Goal: Task Accomplishment & Management: Manage account settings

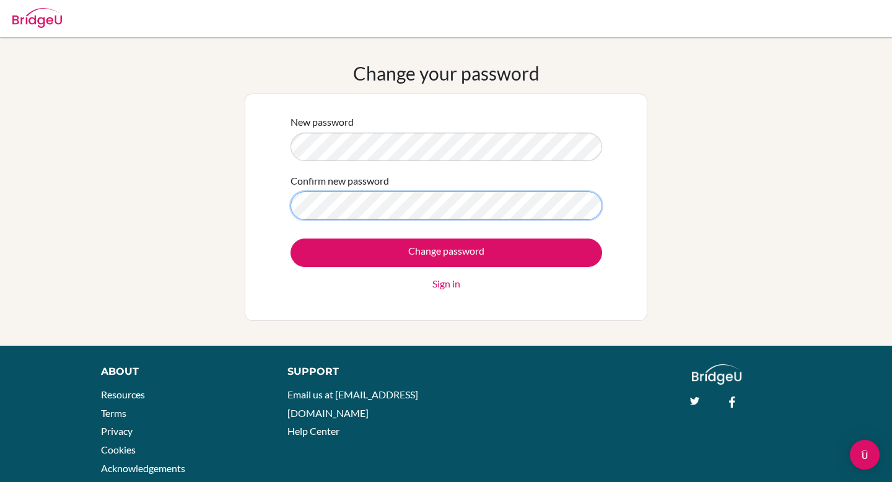
click at [290, 238] on input "Change password" at bounding box center [445, 252] width 311 height 28
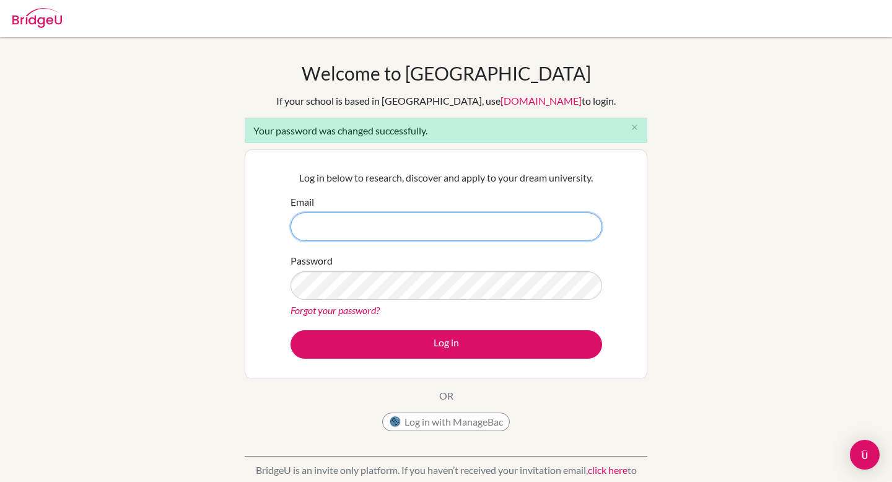
click at [345, 225] on input "Email" at bounding box center [445, 226] width 311 height 28
type input "v.kafie.2026@seishhn.com"
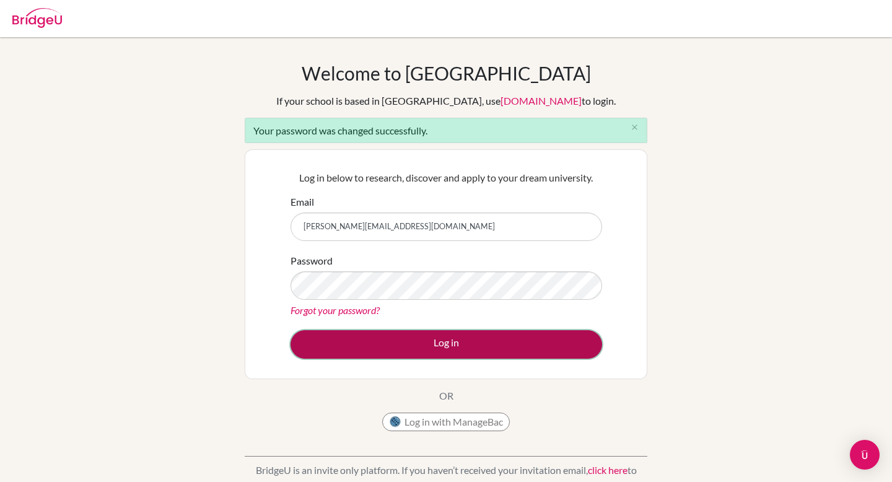
click at [400, 345] on button "Log in" at bounding box center [445, 344] width 311 height 28
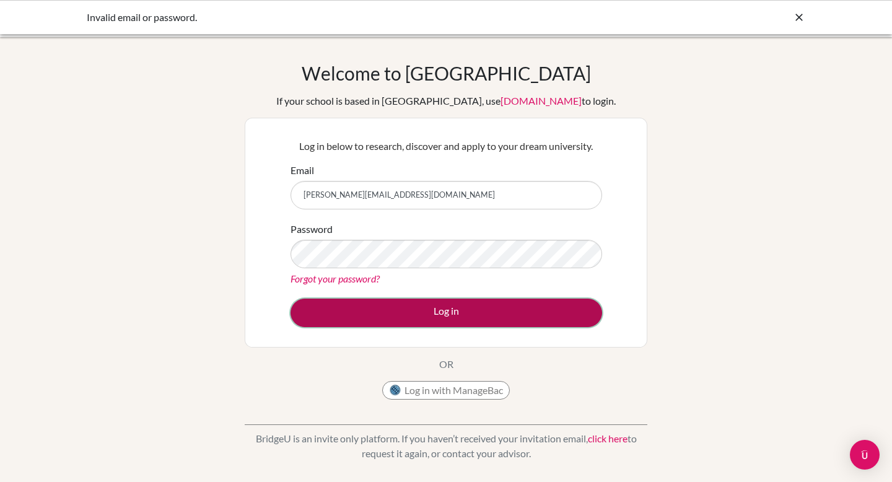
click at [424, 318] on button "Log in" at bounding box center [445, 312] width 311 height 28
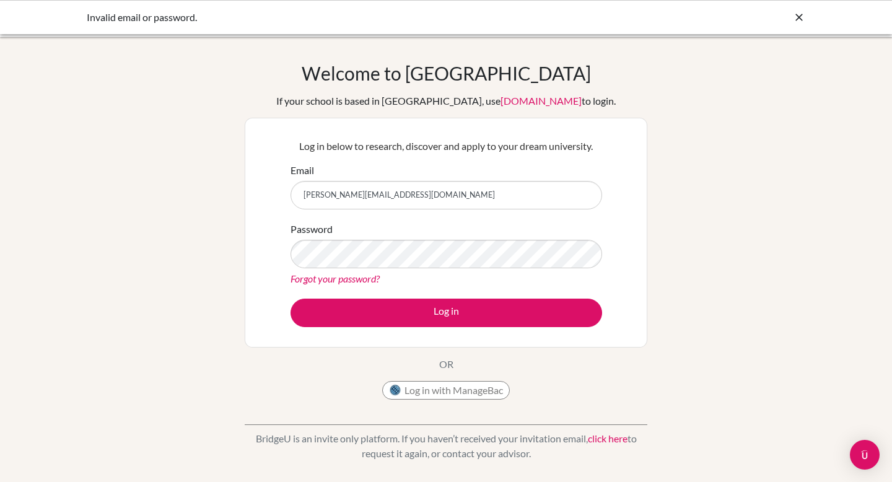
click at [502, 271] on div "Forgot your password?" at bounding box center [445, 278] width 311 height 15
click at [290, 298] on button "Log in" at bounding box center [445, 312] width 311 height 28
click at [796, 15] on icon at bounding box center [798, 17] width 12 height 12
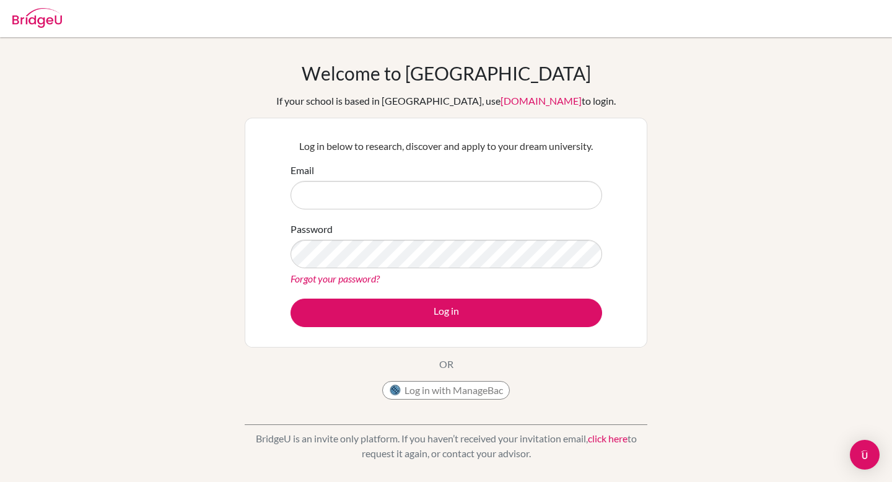
click at [347, 274] on link "Forgot your password?" at bounding box center [334, 278] width 89 height 12
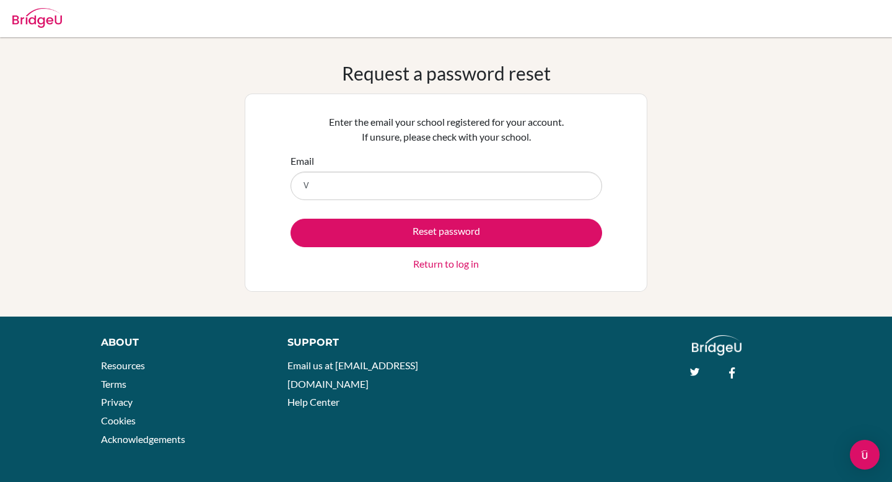
type input "[PERSON_NAME][EMAIL_ADDRESS][DOMAIN_NAME]"
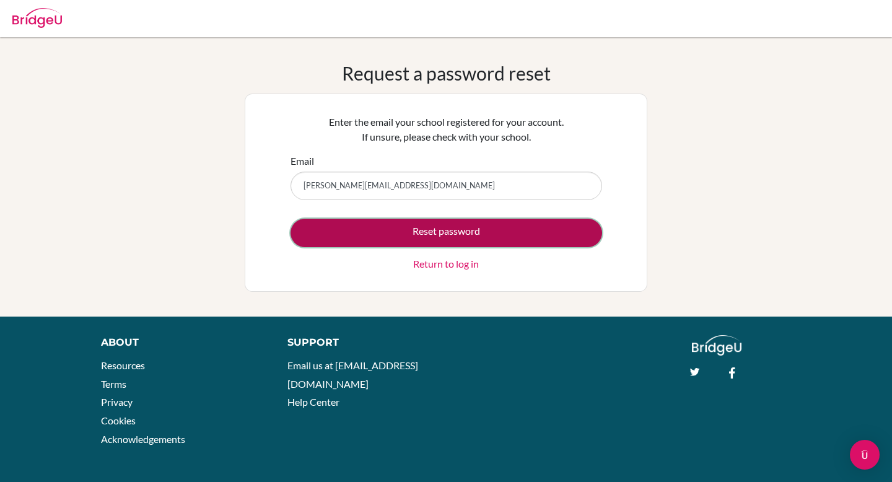
click at [428, 235] on button "Reset password" at bounding box center [445, 233] width 311 height 28
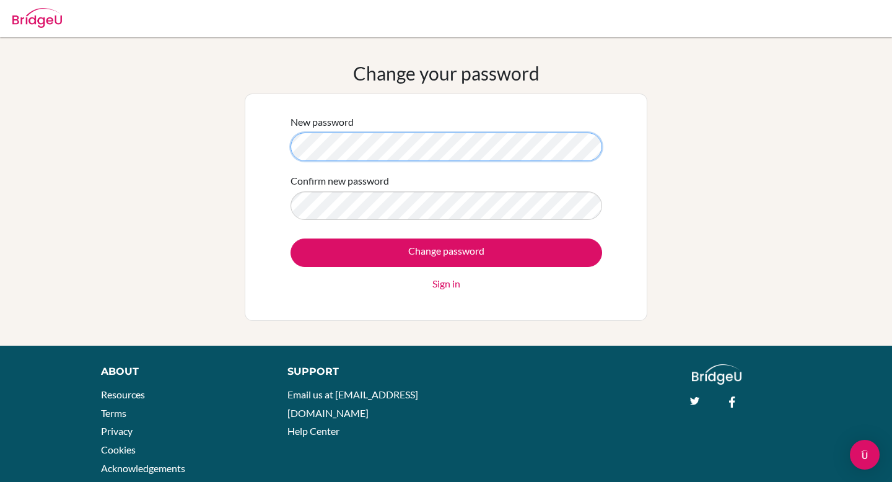
click at [194, 149] on div "Change your password New password Confirm new password Change password Sign in" at bounding box center [446, 191] width 892 height 259
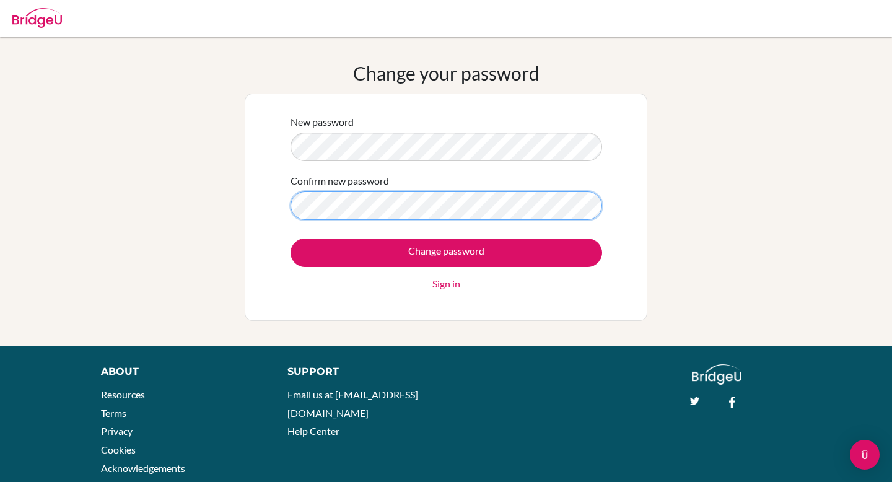
click at [121, 211] on div "Change your password New password Confirm new password Change password Sign in" at bounding box center [446, 191] width 892 height 259
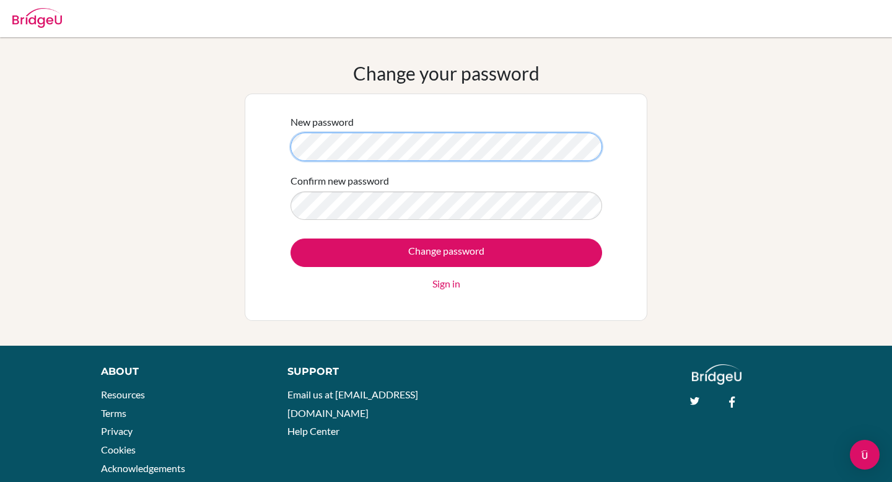
click at [222, 142] on div "Change your password New password Confirm new password Change password Sign in" at bounding box center [446, 191] width 892 height 259
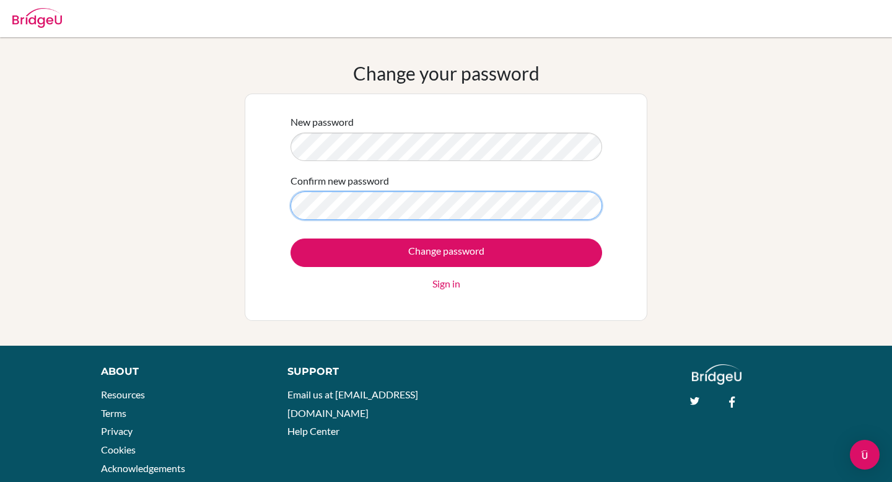
click at [151, 210] on div "Change your password New password Confirm new password Change password Sign in" at bounding box center [446, 191] width 892 height 259
click at [207, 198] on div "Change your password New password Confirm new password Change password Sign in" at bounding box center [446, 191] width 892 height 259
click at [131, 162] on div "Change your password New password Confirm new password Change password Sign in" at bounding box center [446, 191] width 892 height 259
click at [290, 238] on input "Change password" at bounding box center [445, 252] width 311 height 28
